Goal: Information Seeking & Learning: Check status

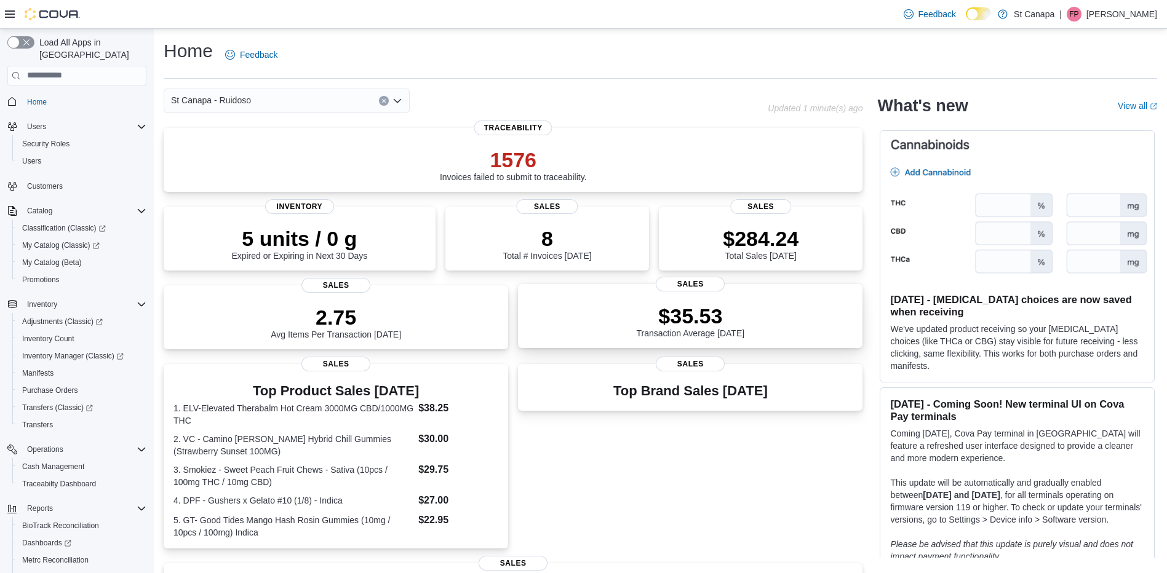
scroll to position [246, 0]
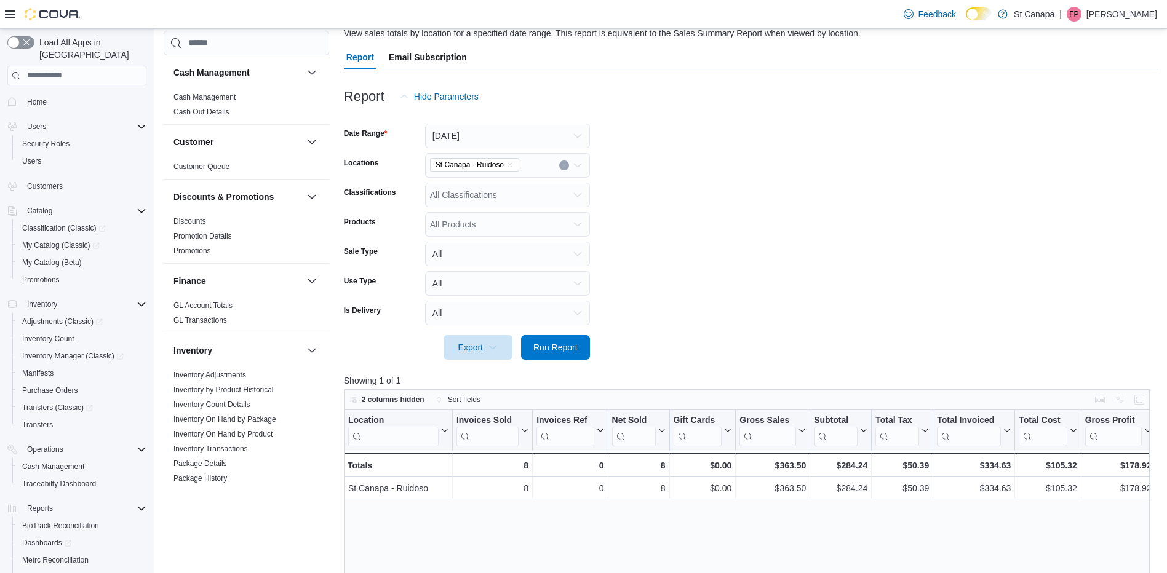
scroll to position [11, 0]
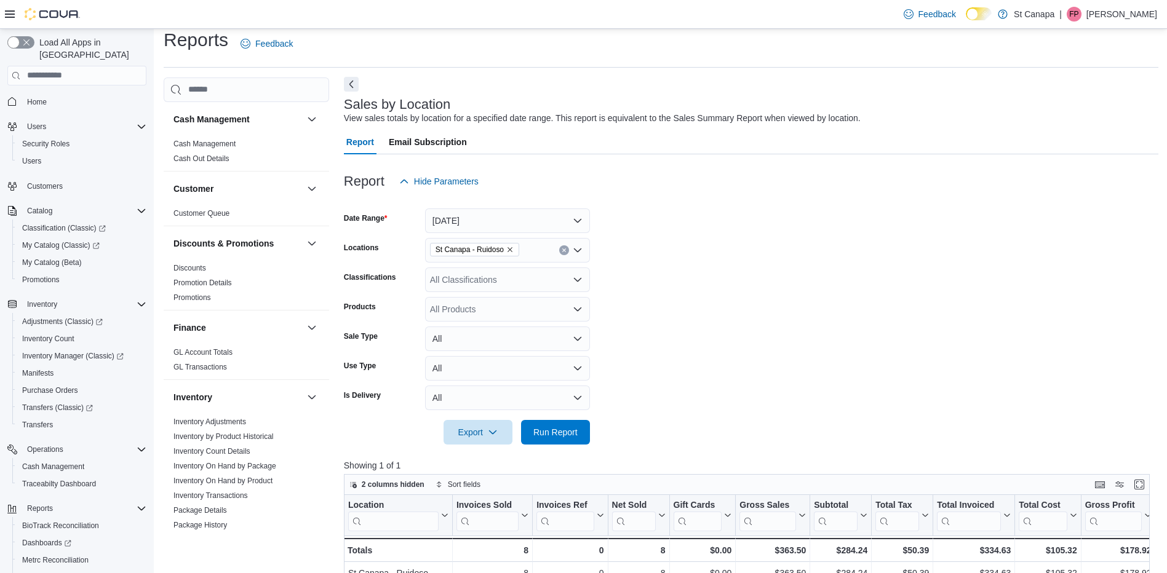
click at [350, 88] on button "Next" at bounding box center [351, 84] width 15 height 15
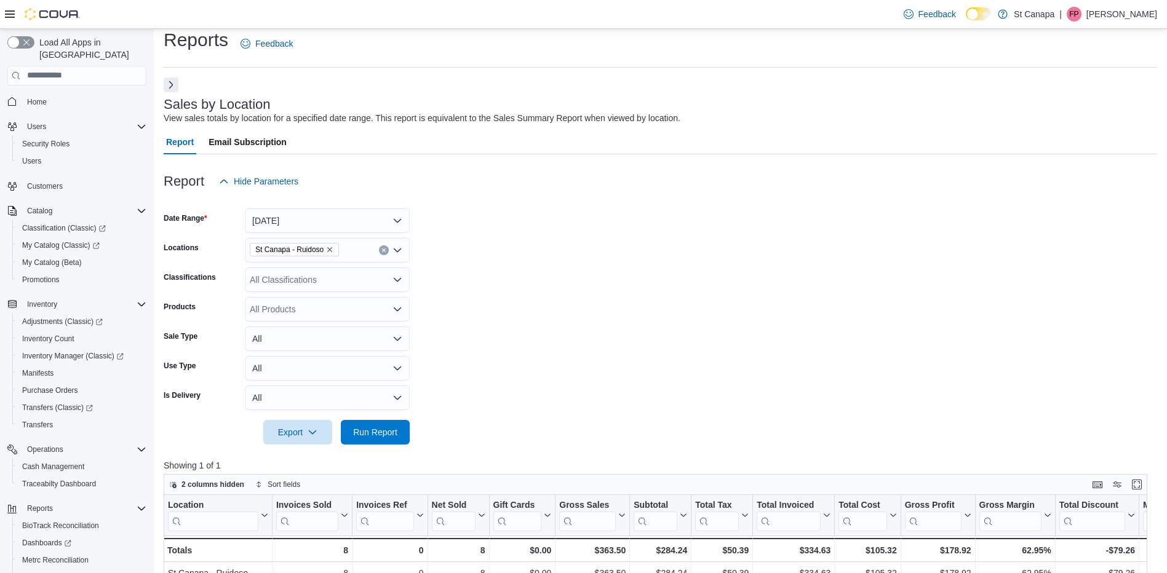
click at [182, 89] on div "Sales by Location View sales totals by location for a specified date range. Thi…" at bounding box center [661, 506] width 994 height 856
click at [174, 89] on button "Next" at bounding box center [171, 84] width 15 height 15
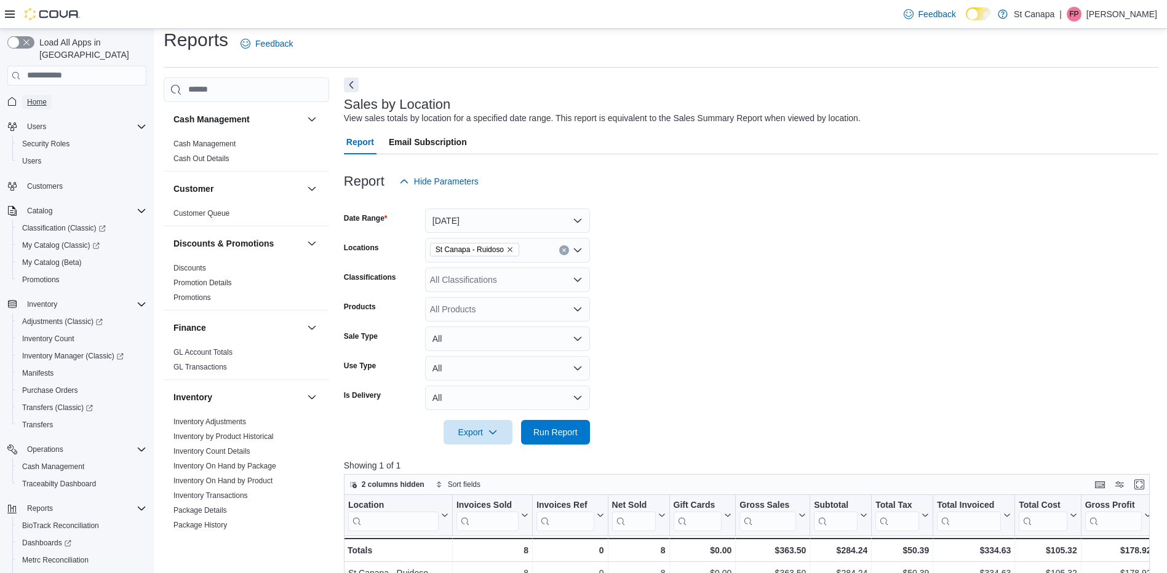
click at [43, 97] on span "Home" at bounding box center [37, 102] width 20 height 10
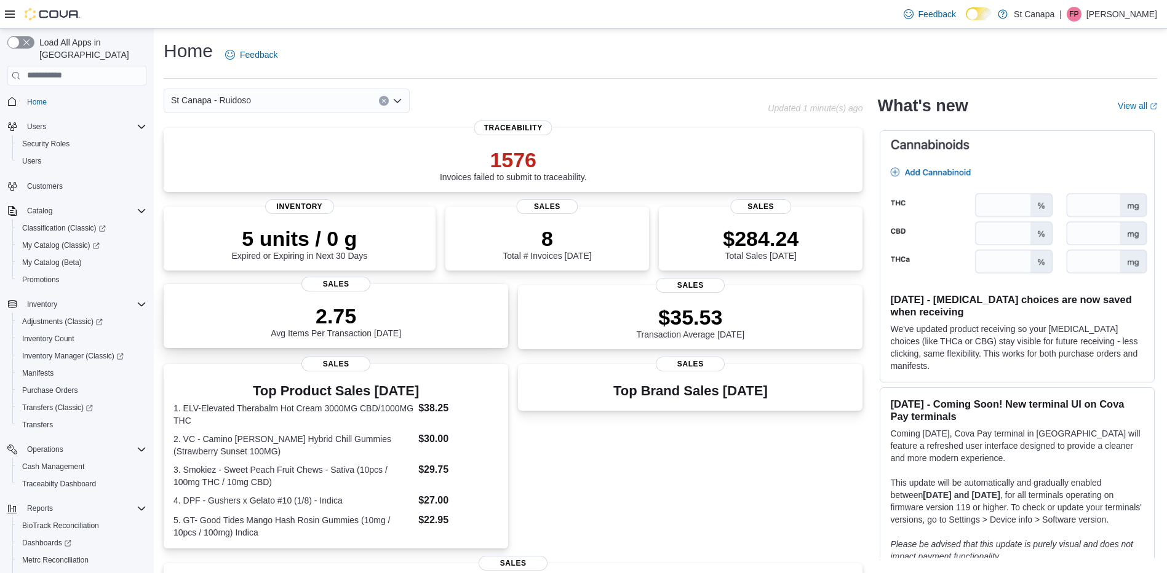
click at [376, 323] on p "2.75" at bounding box center [336, 316] width 130 height 25
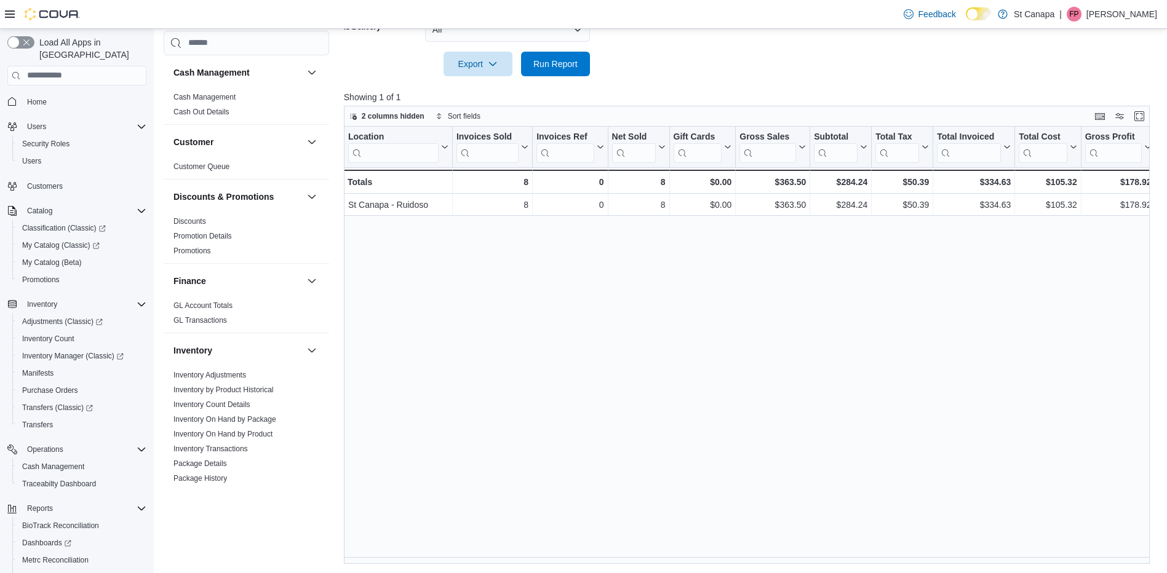
scroll to position [380, 0]
click at [402, 115] on span "2 columns hidden" at bounding box center [393, 116] width 63 height 10
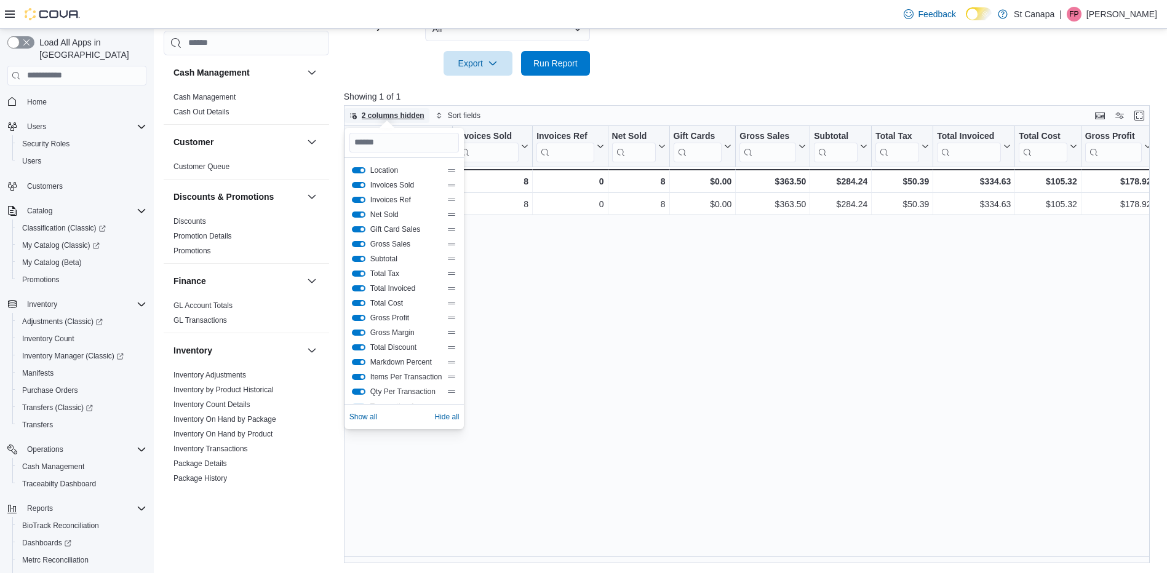
click at [403, 115] on span "2 columns hidden" at bounding box center [393, 116] width 63 height 10
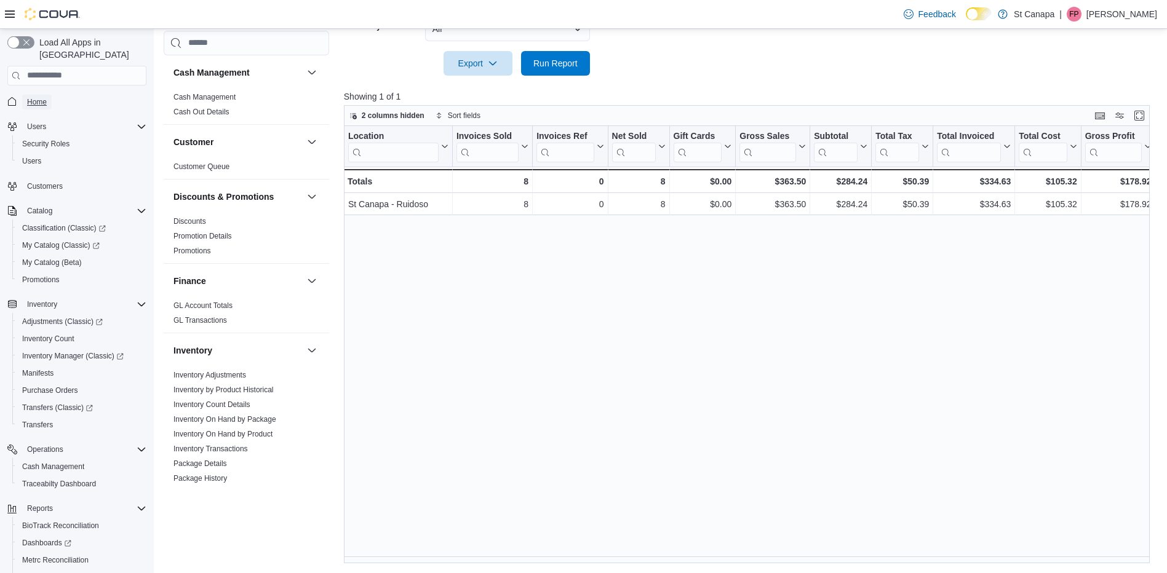
click at [50, 95] on link "Home" at bounding box center [37, 102] width 30 height 15
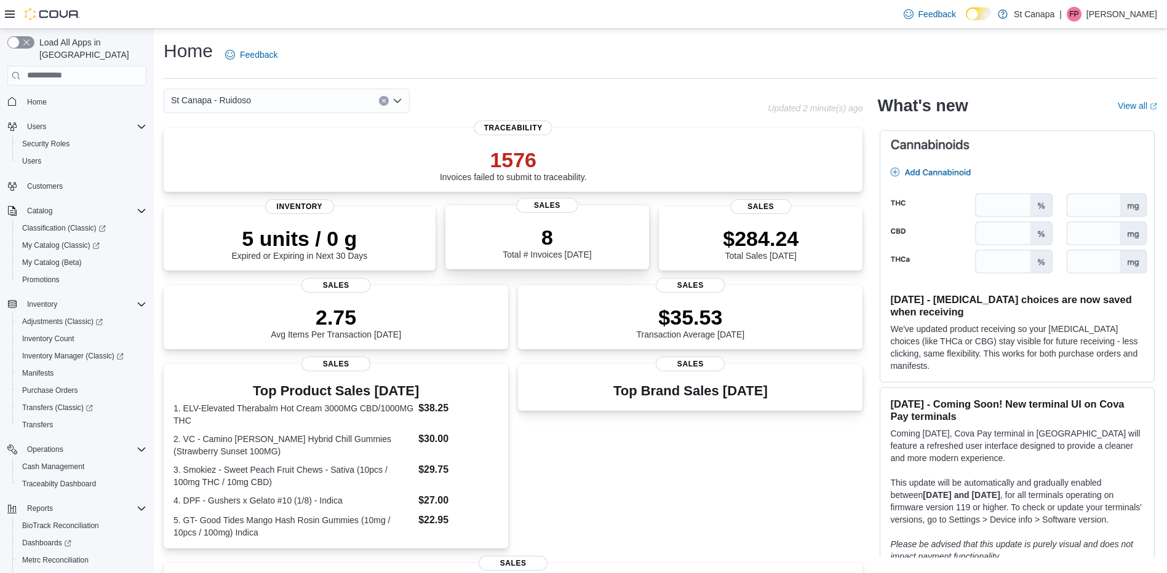
click at [608, 236] on div "8 Total # Invoices Today" at bounding box center [547, 239] width 184 height 39
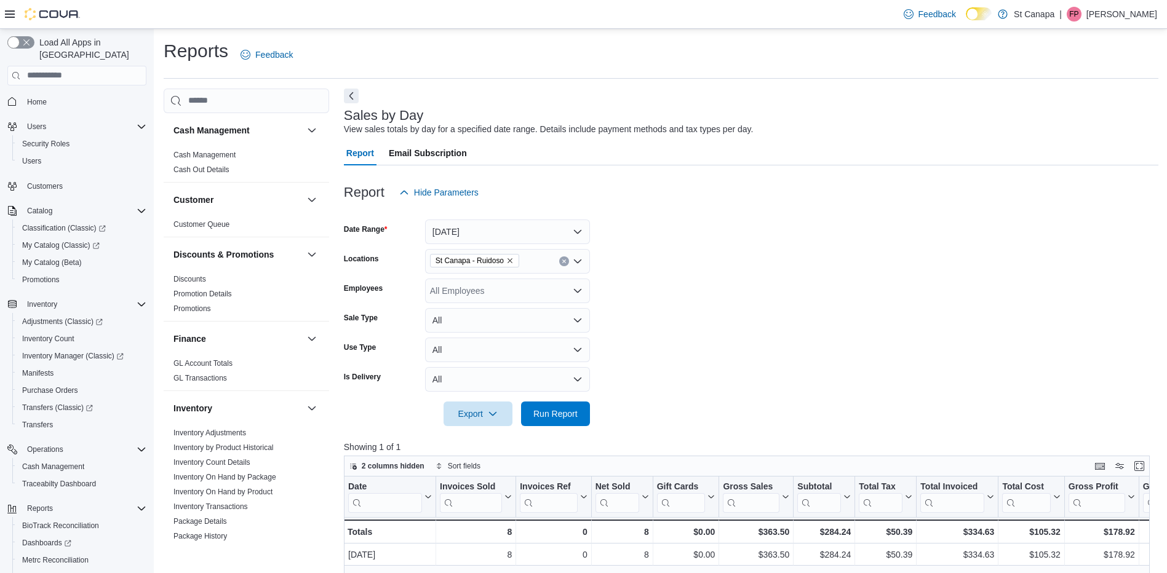
drag, startPoint x: 57, startPoint y: 82, endPoint x: 67, endPoint y: 84, distance: 10.1
click at [59, 94] on span "Home" at bounding box center [84, 101] width 124 height 15
